Goal: Information Seeking & Learning: Check status

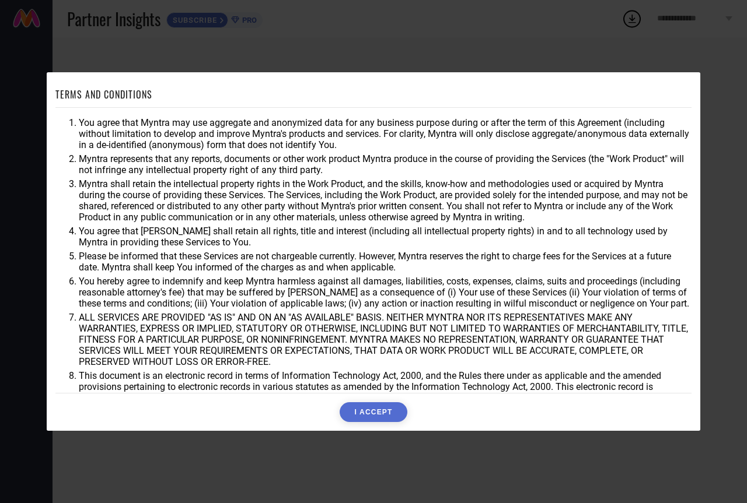
click at [391, 404] on button "I ACCEPT" at bounding box center [372, 412] width 67 height 20
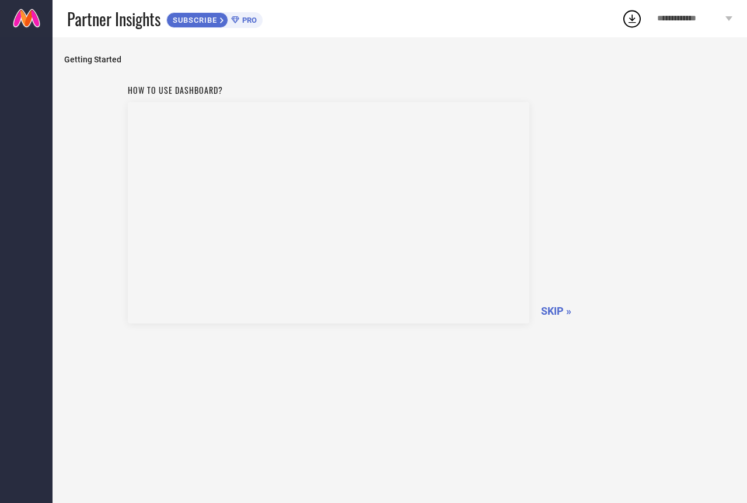
click at [563, 314] on span "SKIP »" at bounding box center [556, 311] width 30 height 12
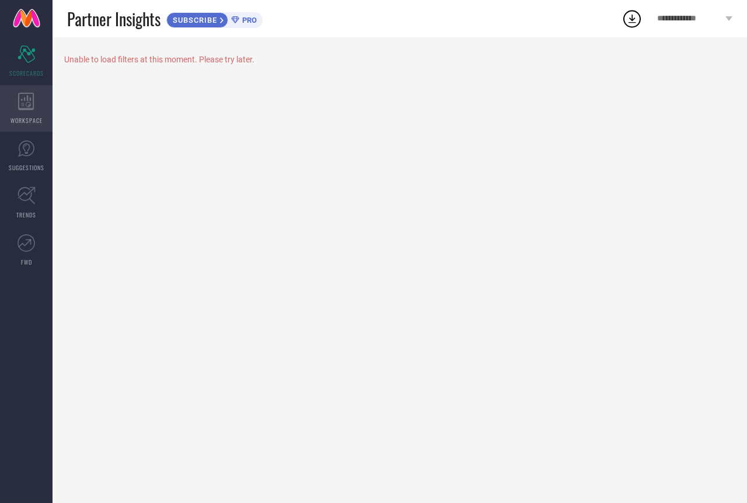
click at [30, 103] on icon at bounding box center [26, 101] width 16 height 17
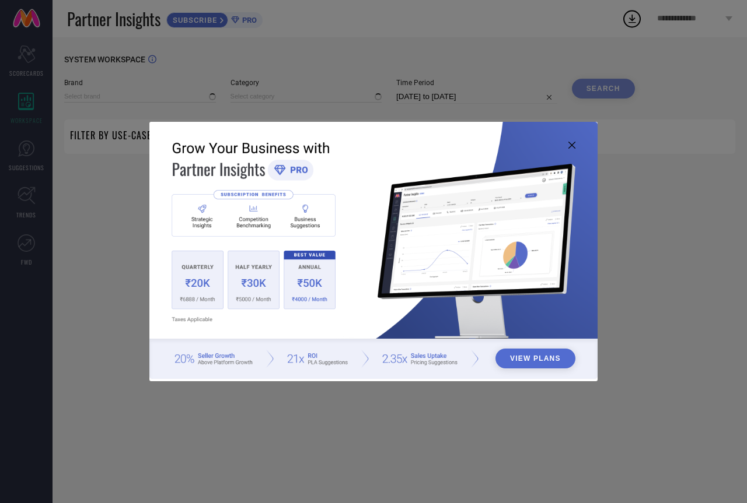
type input "1 STOP FASHION"
type input "All"
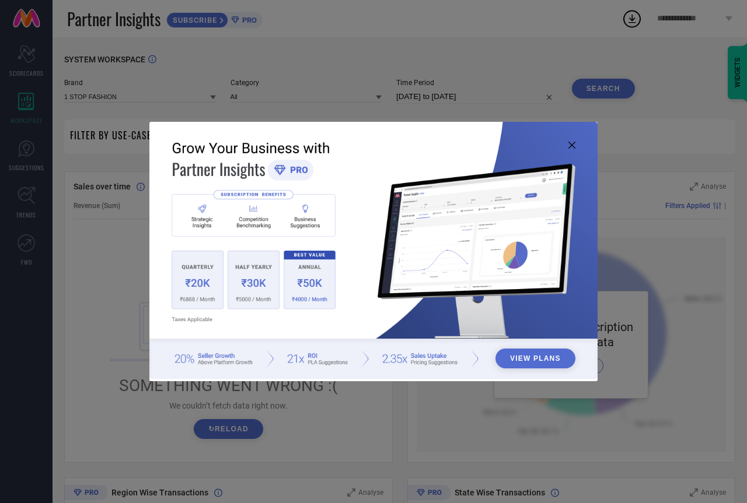
click at [572, 149] on icon at bounding box center [571, 145] width 7 height 7
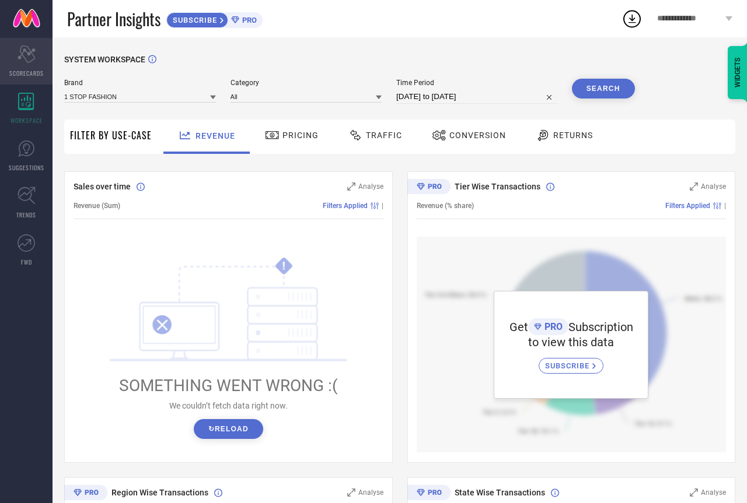
click at [15, 54] on div "Scorecard SCORECARDS" at bounding box center [26, 61] width 52 height 47
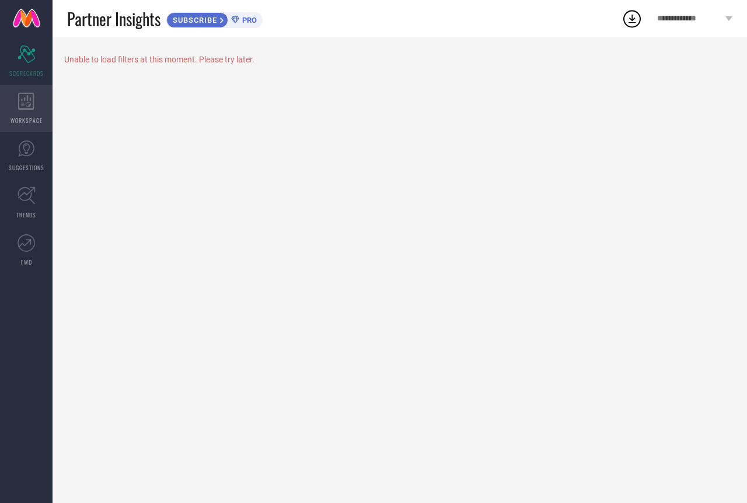
click at [20, 124] on span "WORKSPACE" at bounding box center [26, 120] width 32 height 9
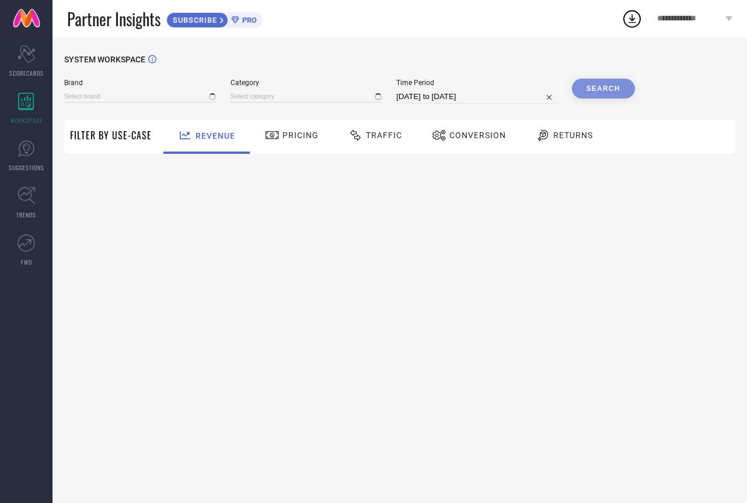
type input "1 STOP FASHION"
type input "All"
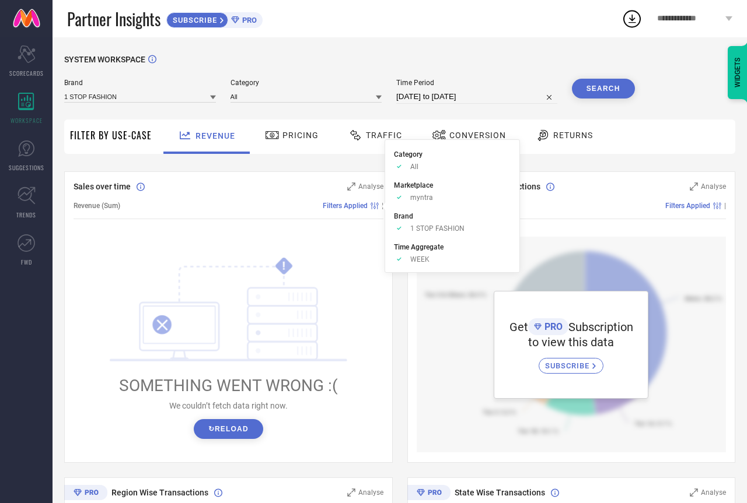
click at [299, 133] on span "Pricing" at bounding box center [300, 135] width 36 height 9
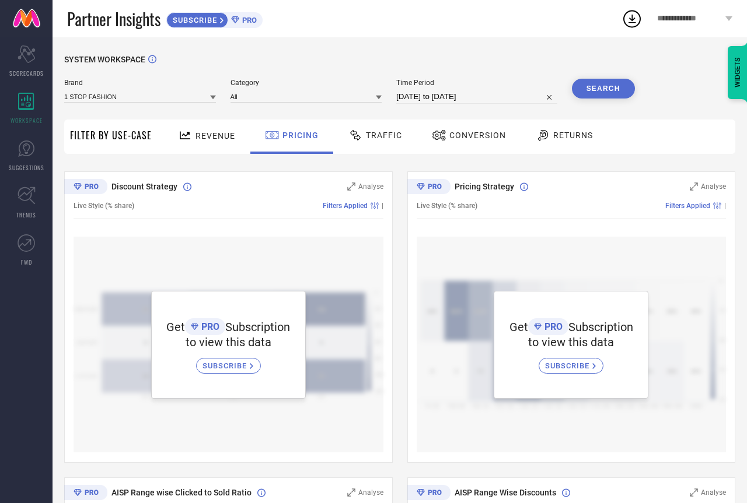
click at [394, 138] on span "Traffic" at bounding box center [384, 135] width 36 height 9
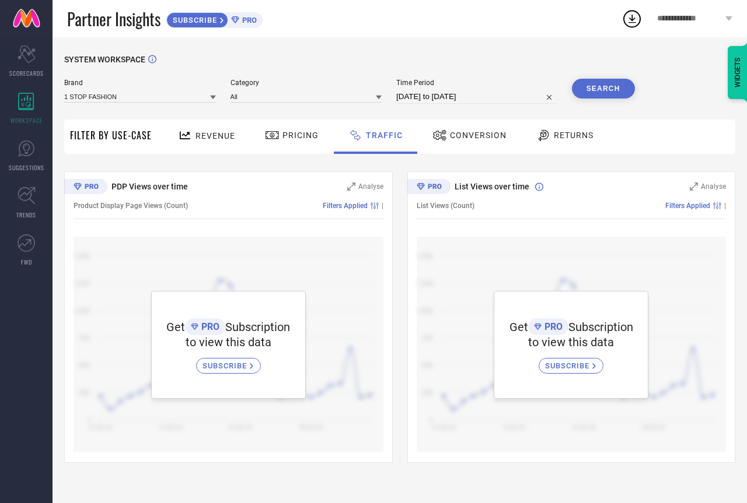
click at [479, 136] on span "Conversion" at bounding box center [478, 135] width 57 height 9
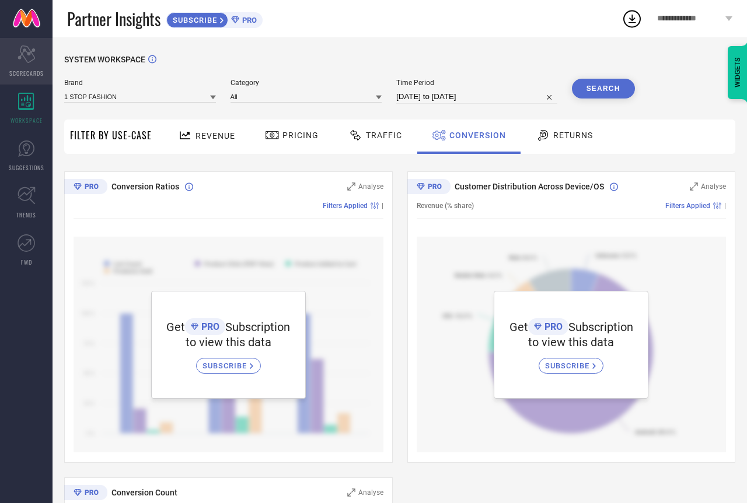
click at [20, 64] on div "Scorecard SCORECARDS" at bounding box center [26, 61] width 52 height 47
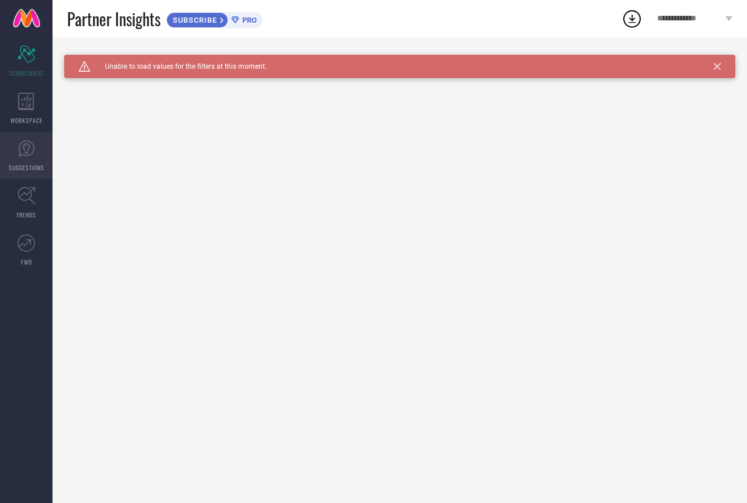
click at [16, 150] on link "SUGGESTIONS" at bounding box center [26, 155] width 52 height 47
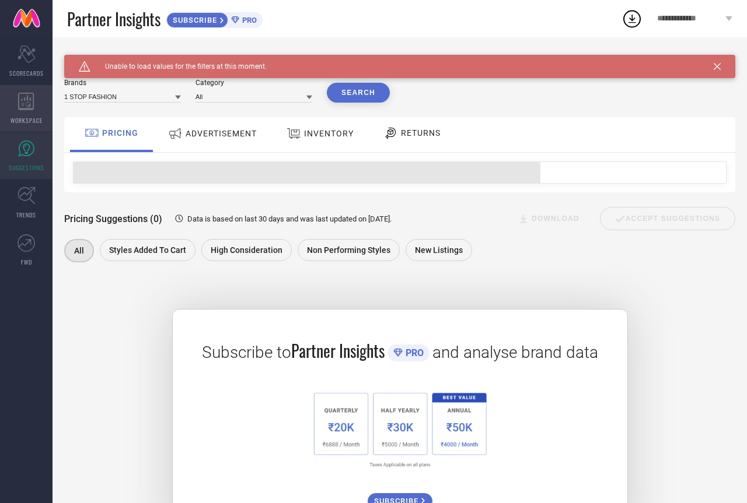
click at [36, 102] on div "WORKSPACE" at bounding box center [26, 108] width 52 height 47
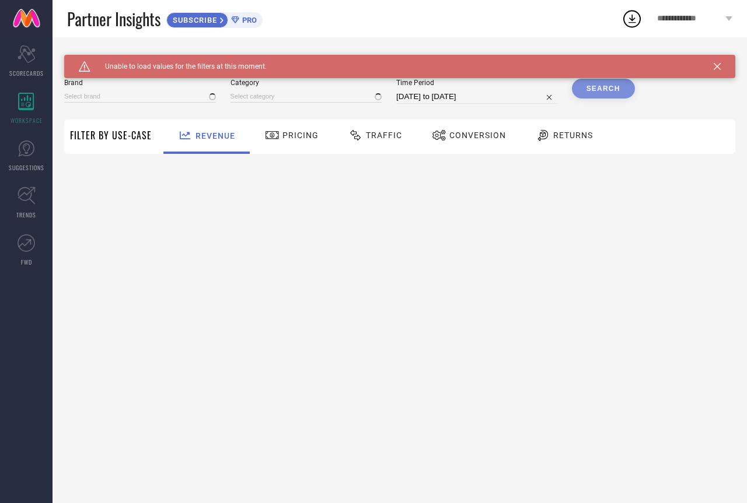
type input "1 STOP FASHION"
type input "All"
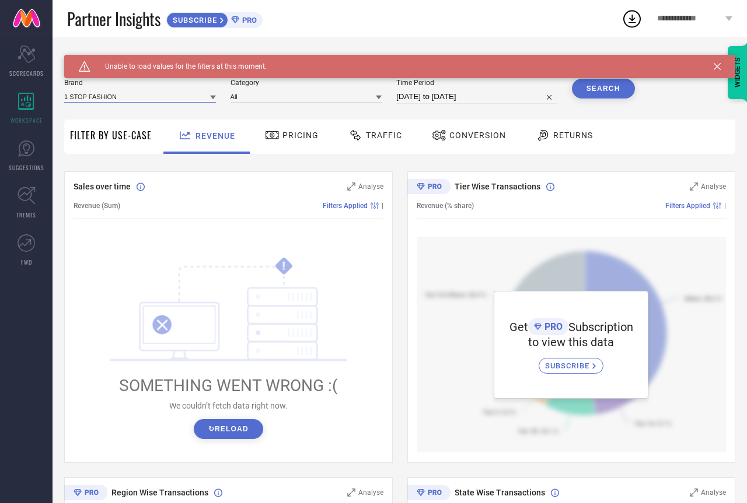
click at [193, 92] on input at bounding box center [140, 96] width 152 height 12
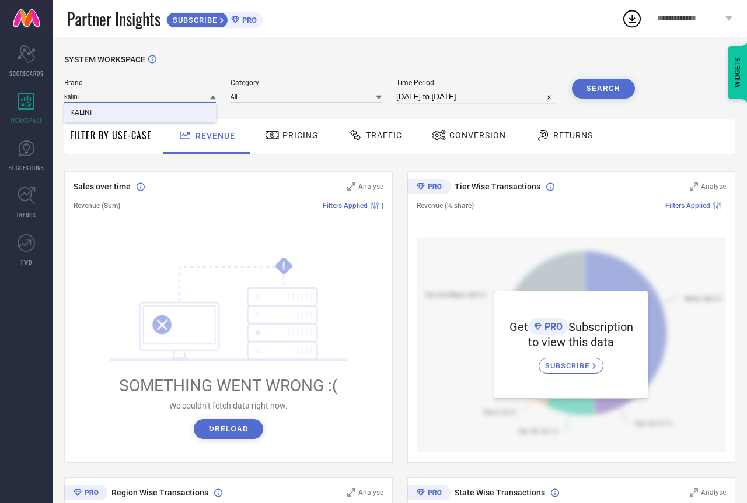
type input "kalini"
click at [190, 110] on div "KALINI" at bounding box center [140, 113] width 152 height 20
click at [603, 85] on button "Search" at bounding box center [603, 89] width 63 height 20
click at [593, 95] on div "Search" at bounding box center [603, 89] width 63 height 20
click at [601, 89] on div "Search" at bounding box center [603, 89] width 63 height 20
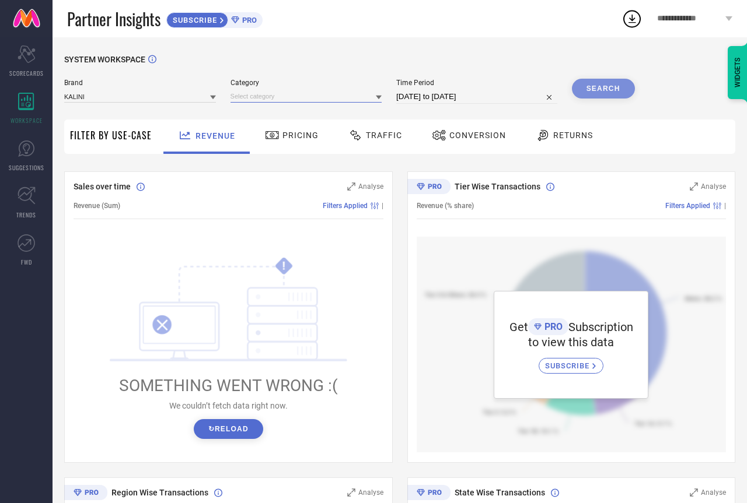
click at [311, 98] on input at bounding box center [306, 96] width 152 height 12
type input "[PERSON_NAME]"
click at [323, 131] on div "Women-Kurtis" at bounding box center [306, 132] width 152 height 20
click at [600, 92] on button "Search" at bounding box center [603, 89] width 63 height 20
click at [700, 19] on span "**********" at bounding box center [689, 19] width 65 height 10
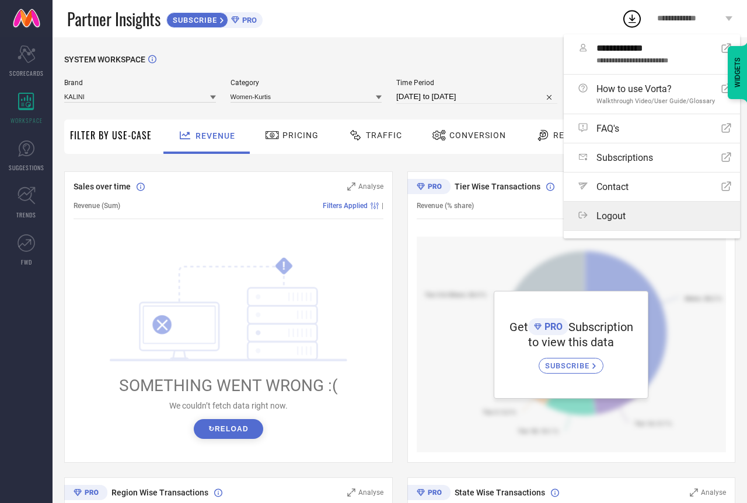
click at [613, 209] on label "Logout" at bounding box center [651, 216] width 176 height 29
click at [0, 0] on button "Logout" at bounding box center [0, 0] width 0 height 0
